Goal: Task Accomplishment & Management: Use online tool/utility

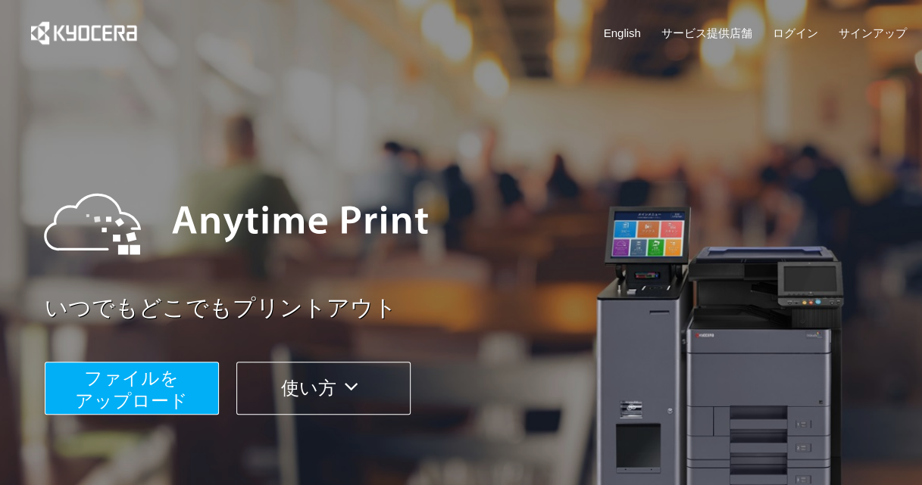
click at [154, 368] on span "ファイルを ​​アップロード" at bounding box center [131, 389] width 113 height 43
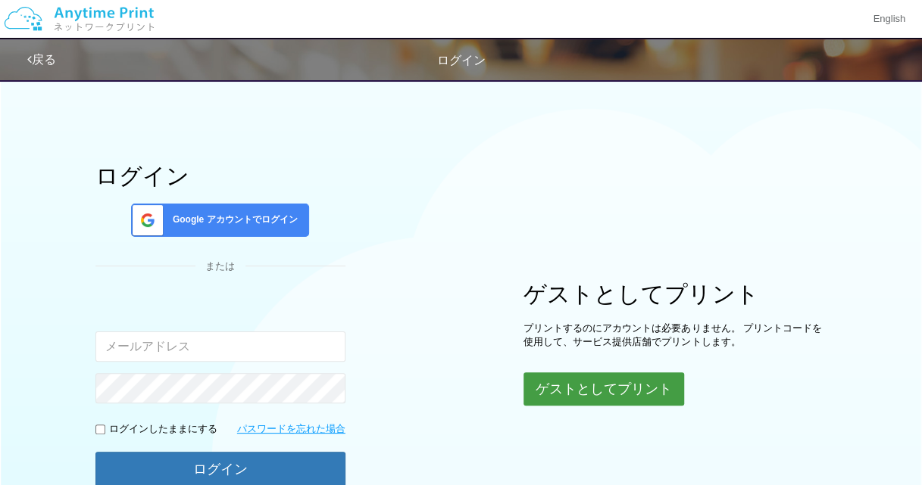
click at [644, 376] on button "ゲストとしてプリント" at bounding box center [603, 389] width 161 height 33
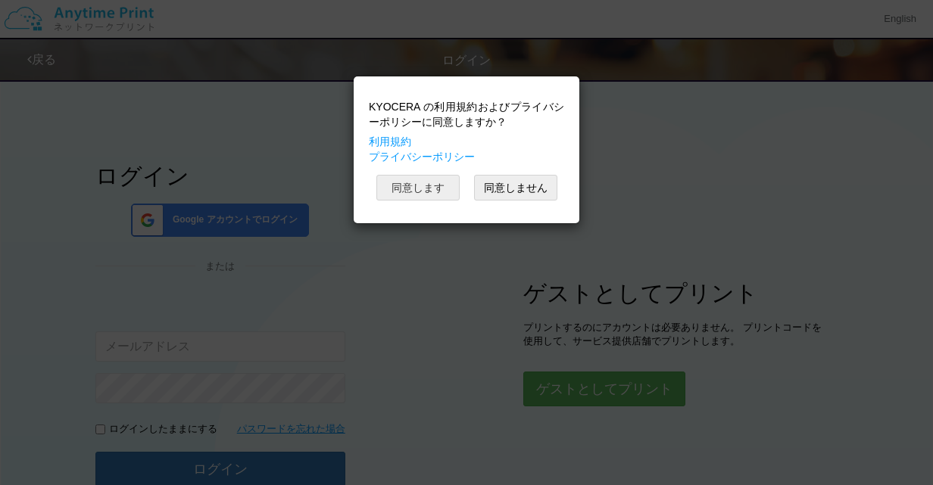
click at [431, 182] on button "同意します" at bounding box center [417, 188] width 83 height 26
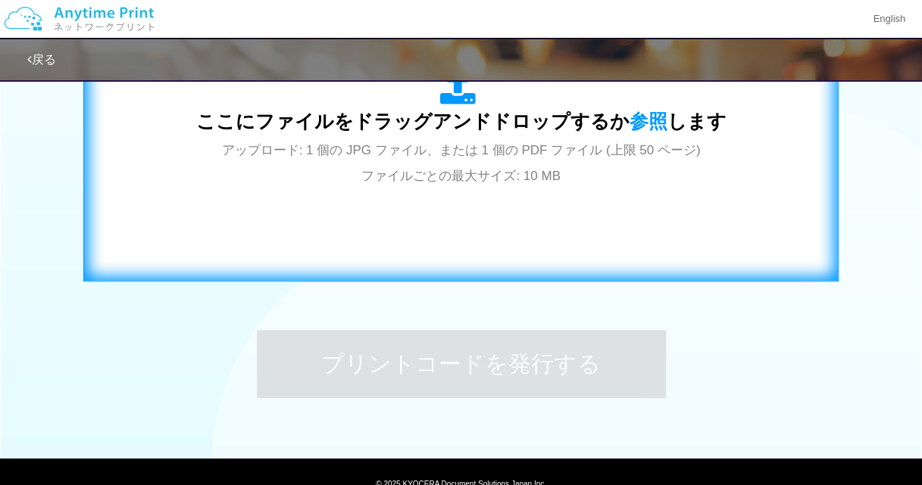
scroll to position [603, 0]
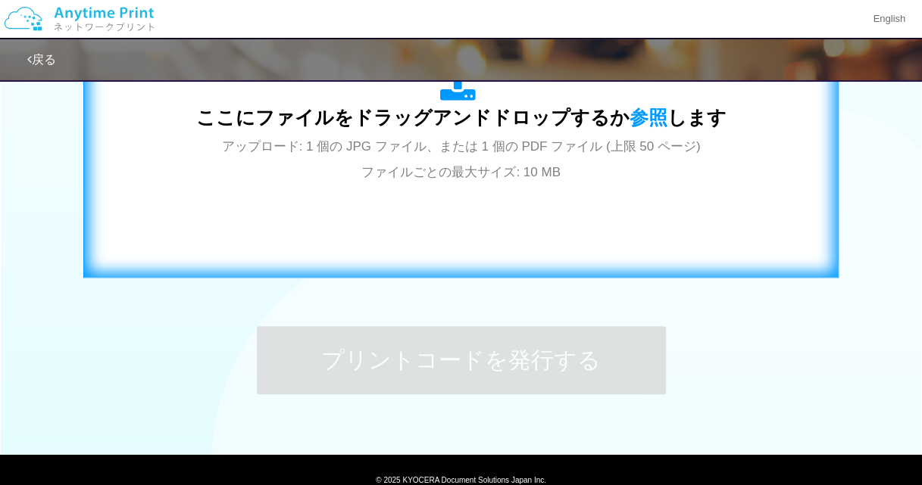
click at [636, 153] on span "アップロード: 1 個の JPG ファイル、または 1 個の PDF ファイル (上限 50 ページ) ファイルごとの最大サイズ: 10 MB" at bounding box center [461, 159] width 479 height 40
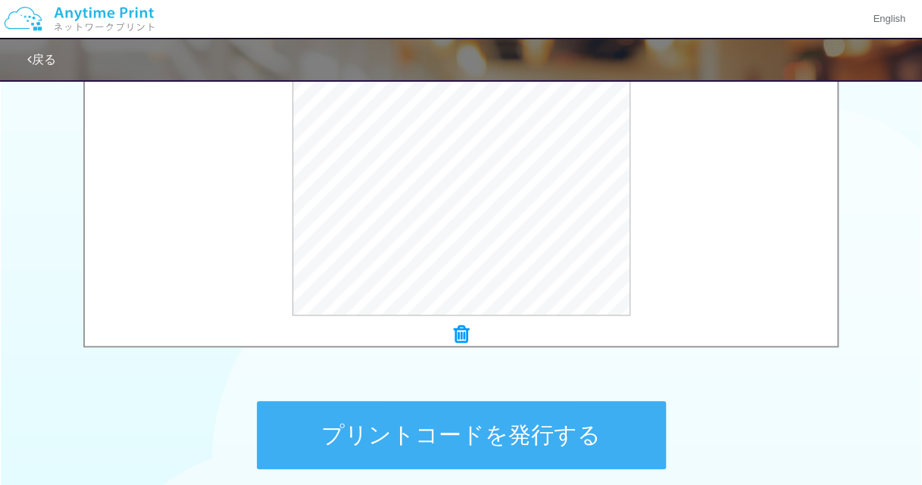
scroll to position [529, 0]
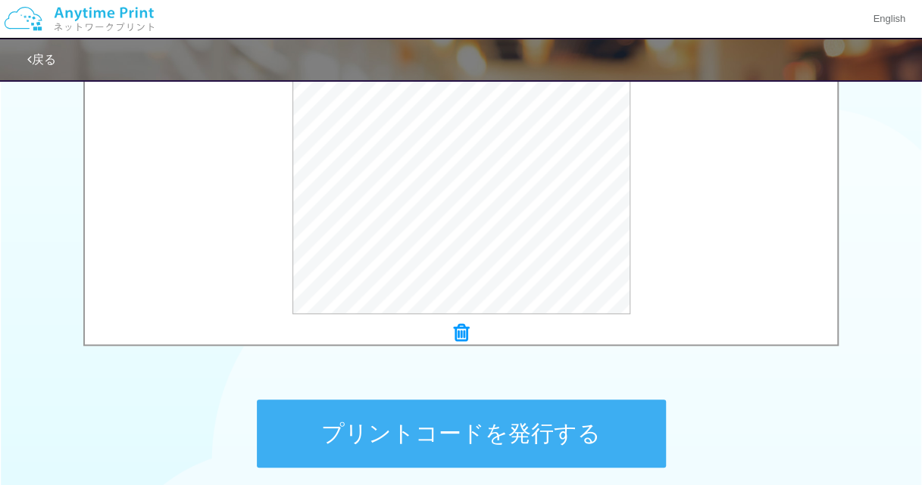
click at [417, 424] on button "プリントコードを発行する" at bounding box center [461, 434] width 409 height 68
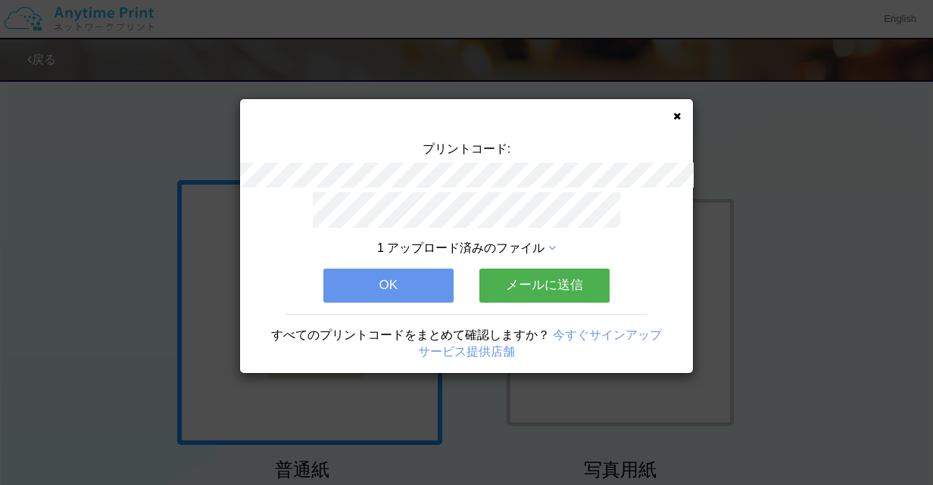
click at [671, 123] on div "プリントコード: 1 アップロード済みのファイル OK メールに送信 すべてのプリントコードをまとめて確認しますか？ 今すぐサインアップ サービス提供店舗" at bounding box center [466, 236] width 453 height 274
click at [677, 114] on icon at bounding box center [677, 116] width 8 height 10
